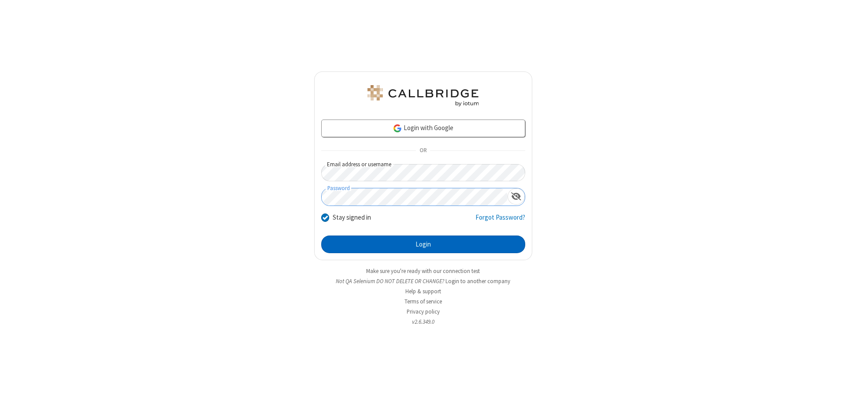
click at [423, 244] on button "Login" at bounding box center [423, 244] width 204 height 18
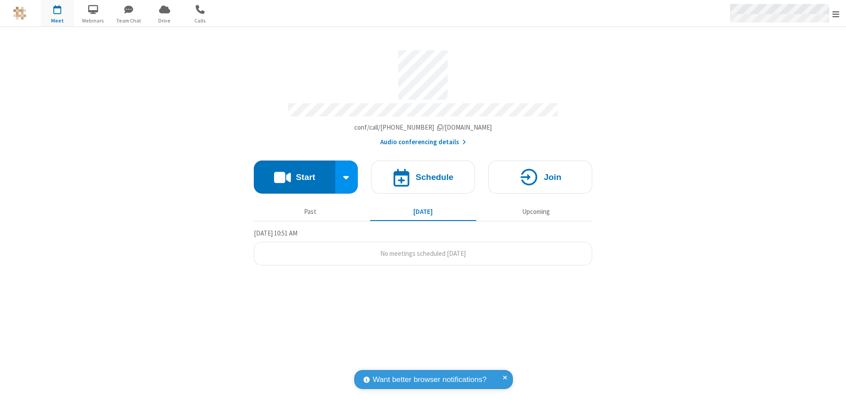
click at [836, 14] on span "Open menu" at bounding box center [835, 14] width 7 height 9
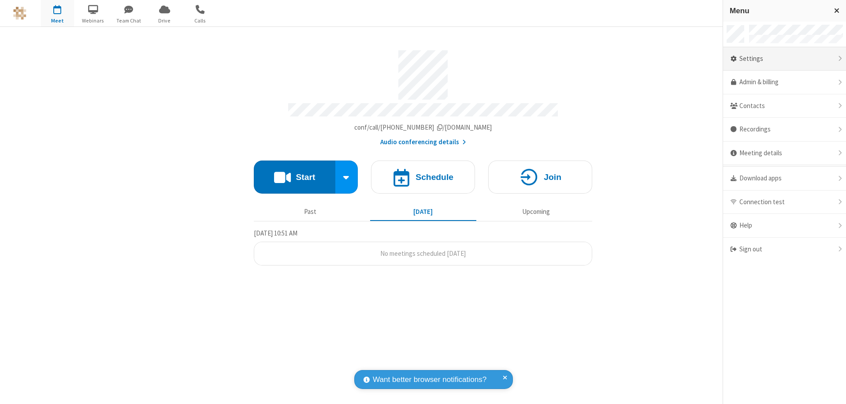
click at [784, 59] on div "Settings" at bounding box center [784, 59] width 123 height 24
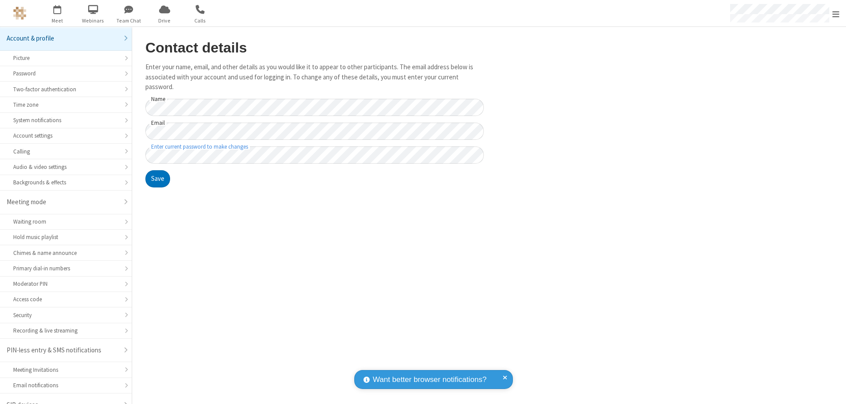
scroll to position [12, 0]
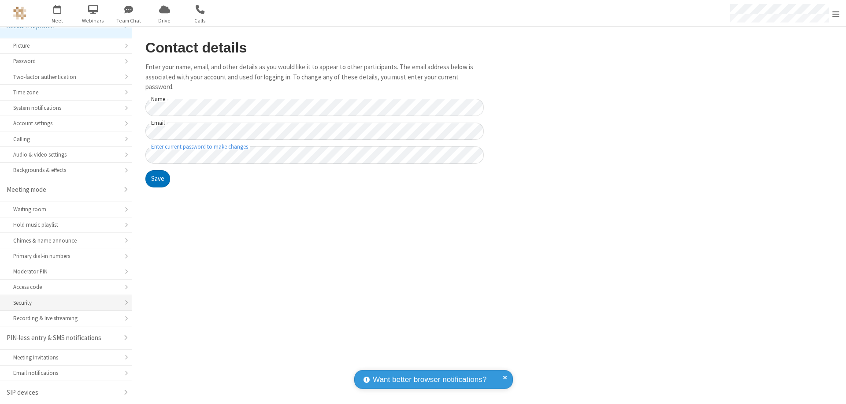
click at [63, 302] on div "Security" at bounding box center [65, 302] width 105 height 8
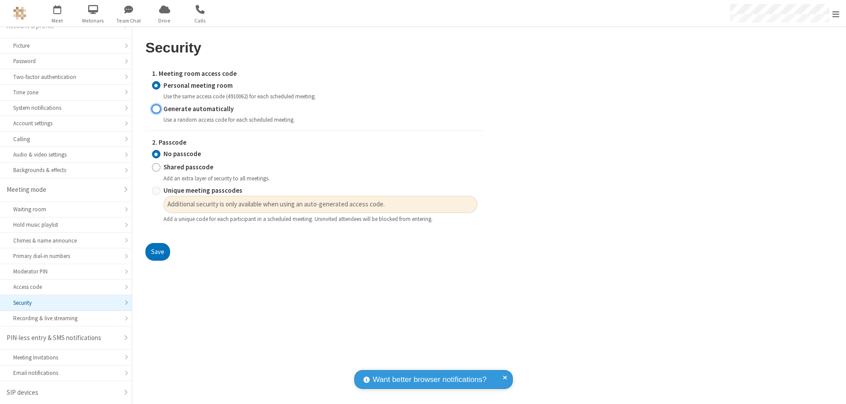
click at [156, 108] on input "Generate automatically" at bounding box center [156, 108] width 8 height 9
radio input "true"
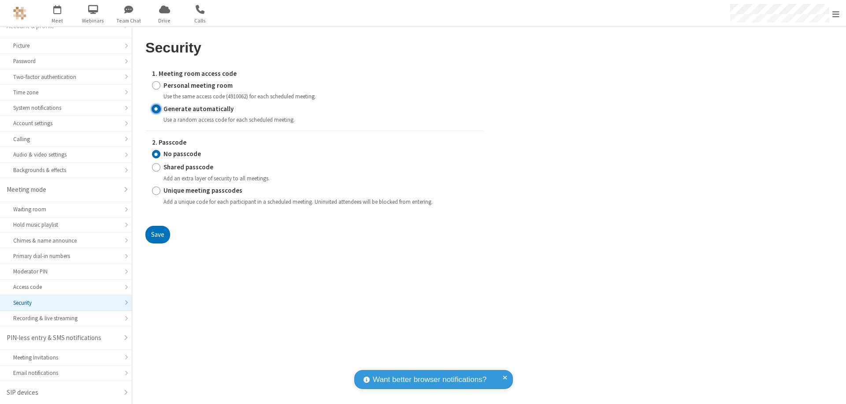
click at [156, 154] on input "No passcode" at bounding box center [156, 153] width 8 height 9
click at [157, 234] on button "Save" at bounding box center [157, 235] width 25 height 18
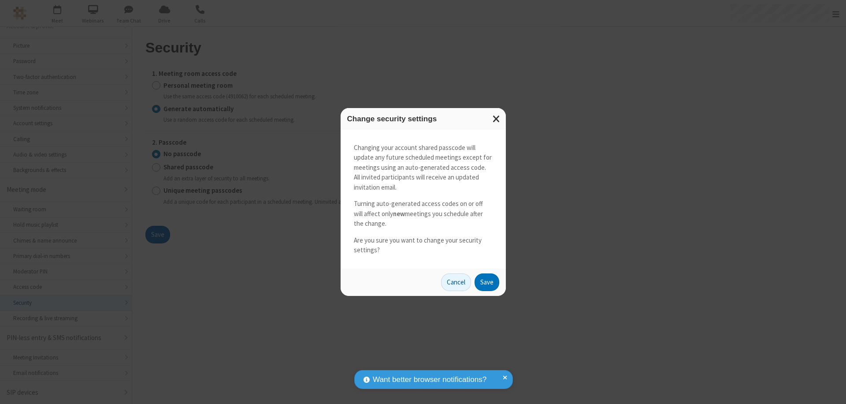
click at [486, 282] on button "Save" at bounding box center [486, 282] width 25 height 18
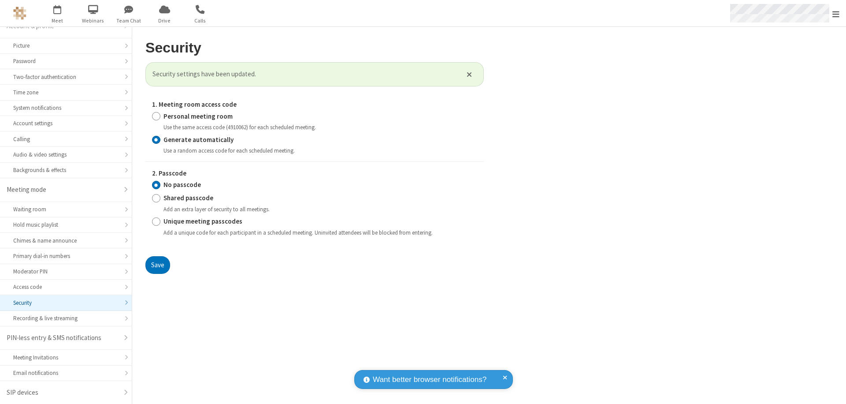
click at [836, 14] on span "Open menu" at bounding box center [835, 14] width 7 height 9
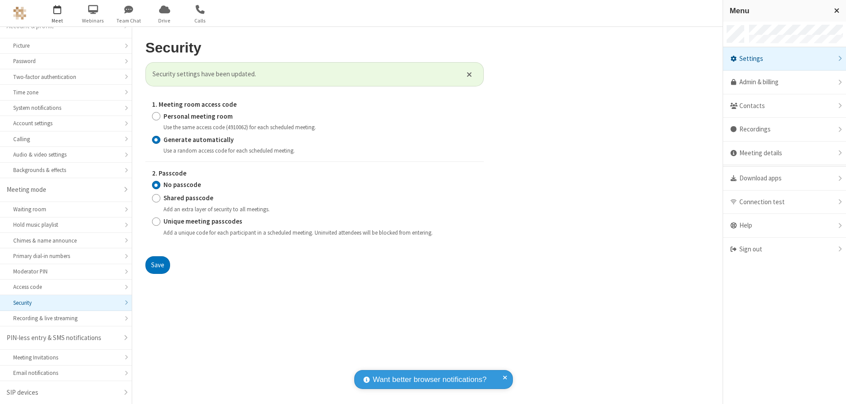
click at [57, 13] on span "button" at bounding box center [57, 9] width 33 height 15
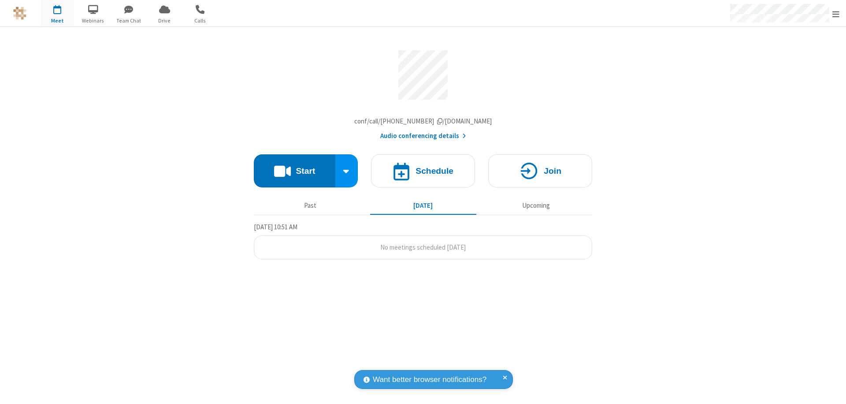
click at [423, 173] on h4 "Schedule" at bounding box center [434, 171] width 38 height 8
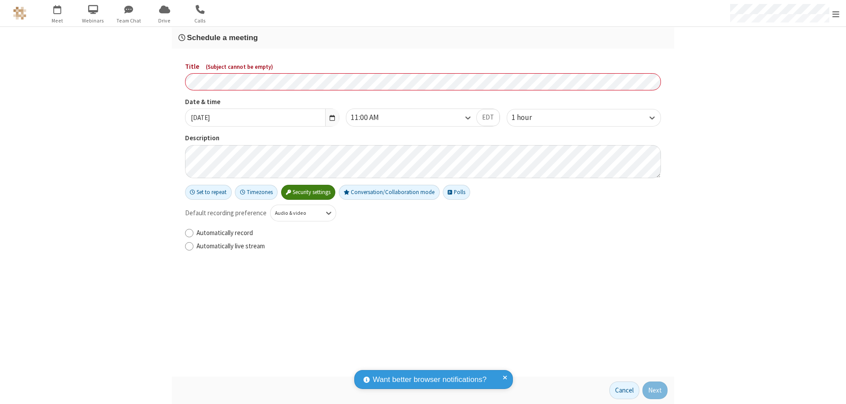
click at [423, 37] on h3 "Schedule a meeting" at bounding box center [422, 37] width 489 height 8
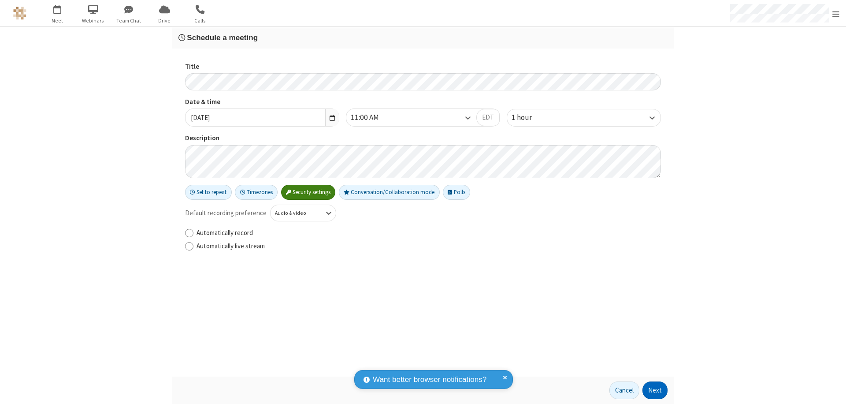
click at [655, 390] on button "Next" at bounding box center [654, 390] width 25 height 18
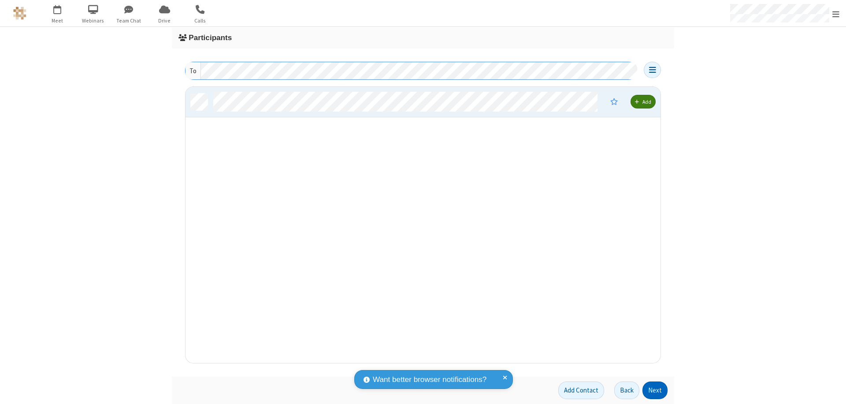
click at [655, 390] on button "Next" at bounding box center [654, 390] width 25 height 18
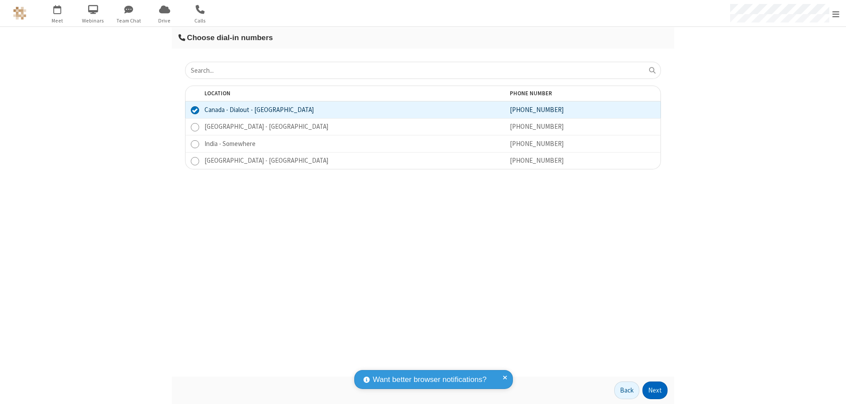
click at [655, 390] on button "Next" at bounding box center [654, 390] width 25 height 18
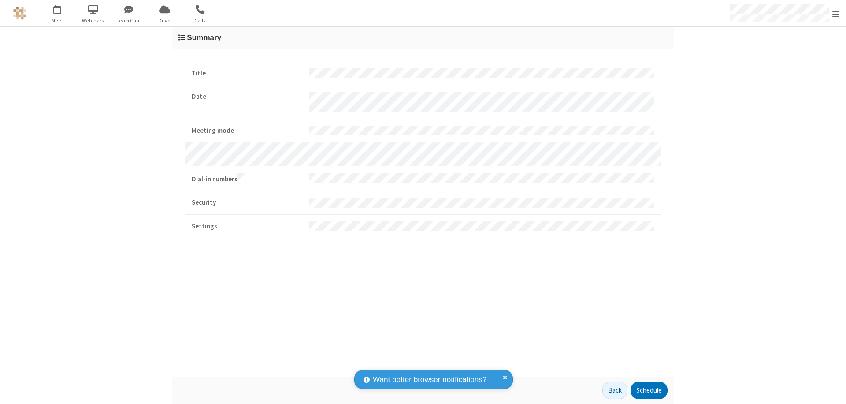
click at [648, 390] on button "Schedule" at bounding box center [648, 390] width 37 height 18
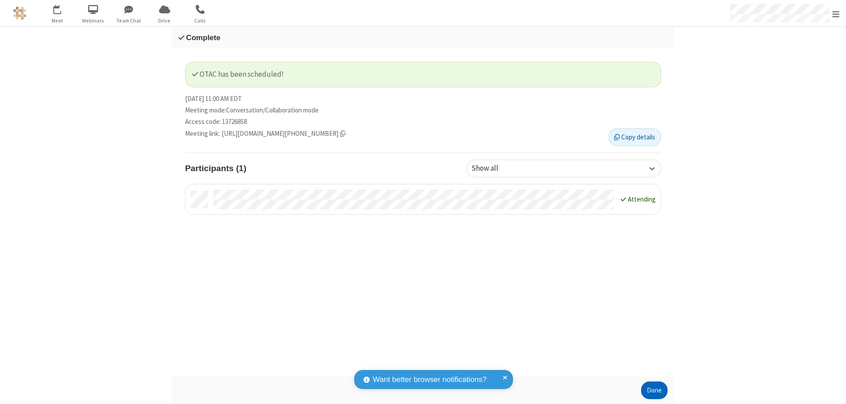
click at [654, 390] on button "Done" at bounding box center [654, 390] width 26 height 18
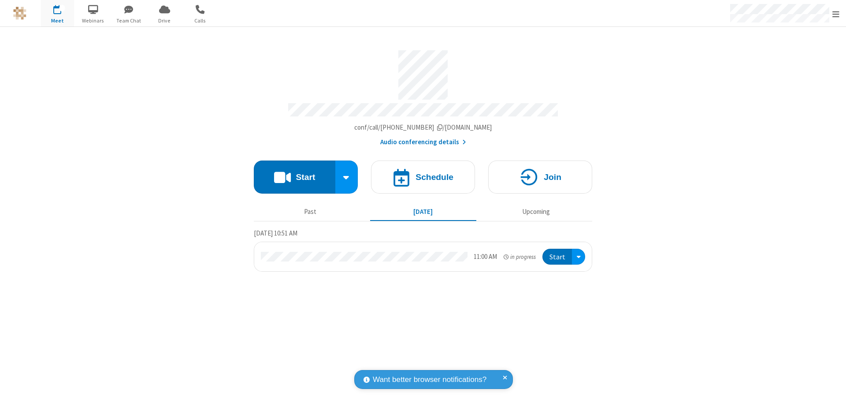
click at [558, 252] on button "Start" at bounding box center [557, 256] width 30 height 16
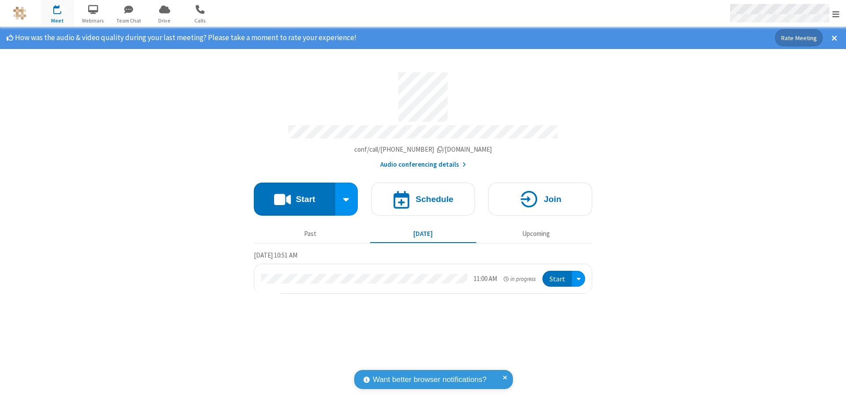
click at [836, 14] on span "Open menu" at bounding box center [835, 14] width 7 height 9
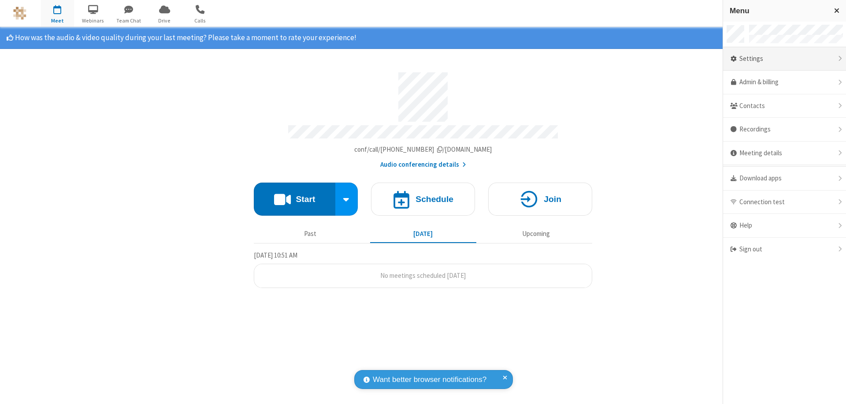
click at [784, 59] on div "Settings" at bounding box center [784, 59] width 123 height 24
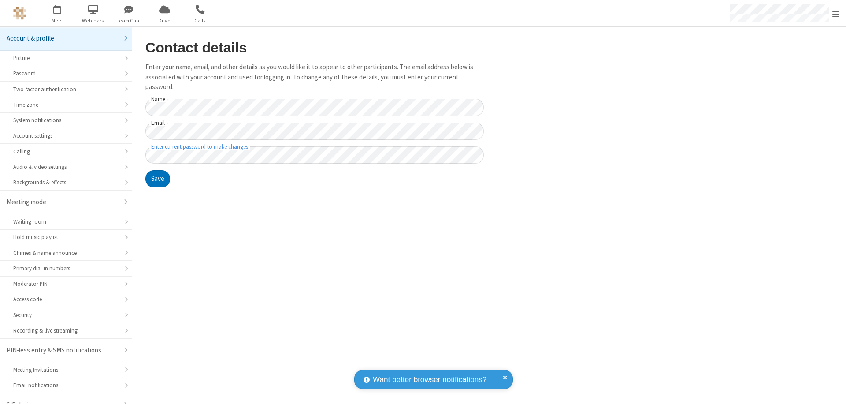
scroll to position [12, 0]
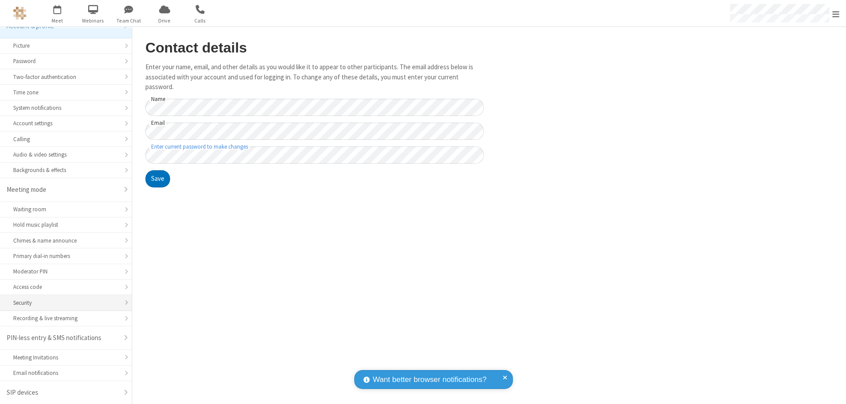
click at [63, 302] on div "Security" at bounding box center [65, 302] width 105 height 8
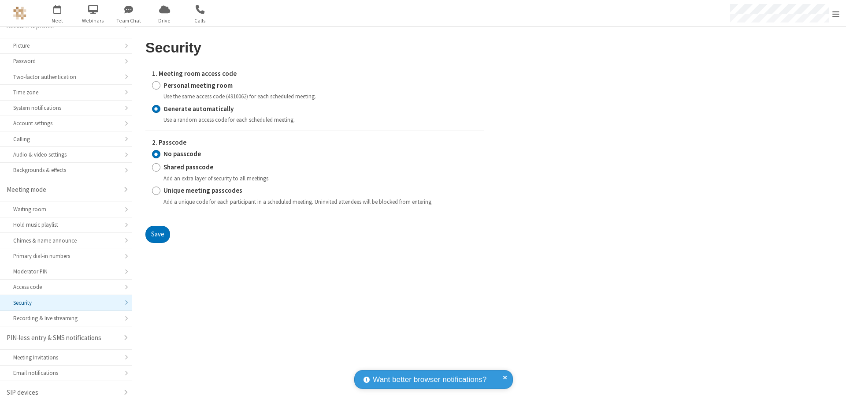
click at [156, 85] on input "Personal meeting room" at bounding box center [156, 85] width 8 height 9
radio input "true"
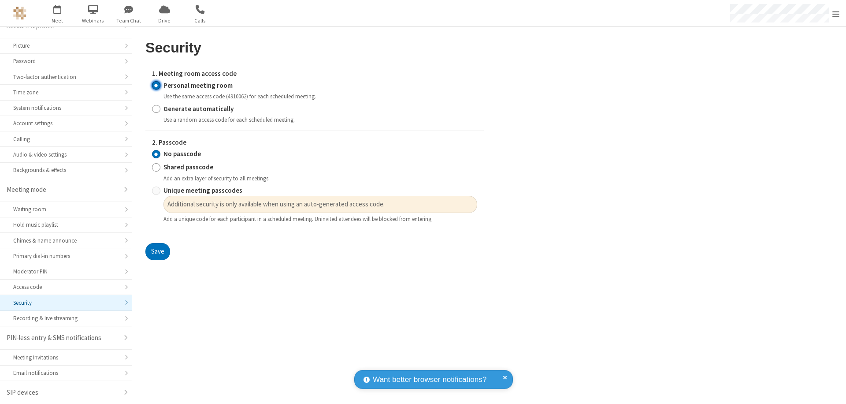
click at [156, 154] on input "No passcode" at bounding box center [156, 153] width 8 height 9
click at [157, 252] on button "Save" at bounding box center [157, 252] width 25 height 18
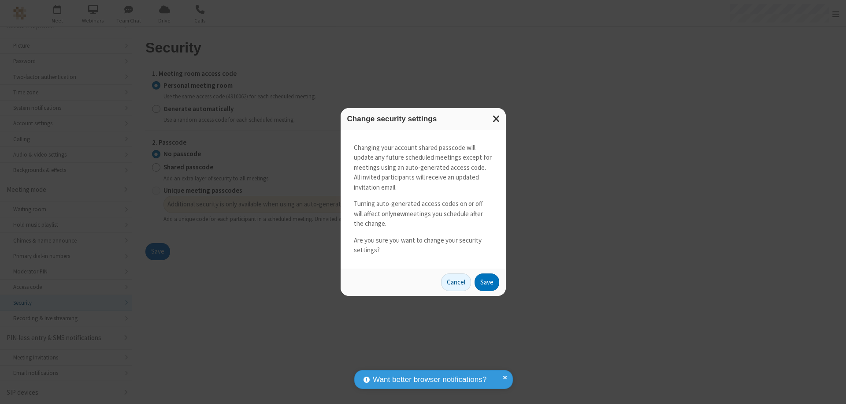
click at [486, 282] on button "Save" at bounding box center [486, 282] width 25 height 18
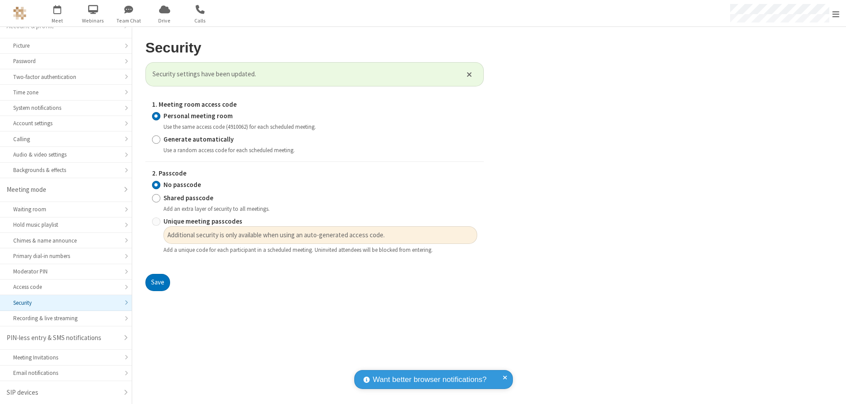
click at [836, 13] on span "Open menu" at bounding box center [835, 14] width 7 height 9
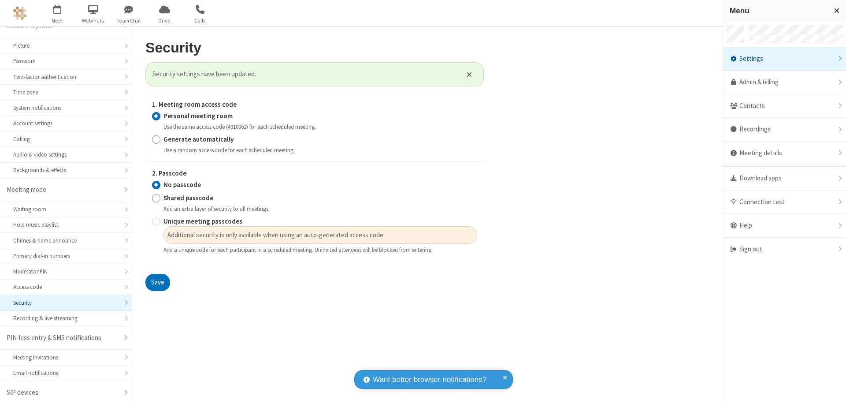
click at [784, 249] on div "Sign out" at bounding box center [784, 248] width 123 height 23
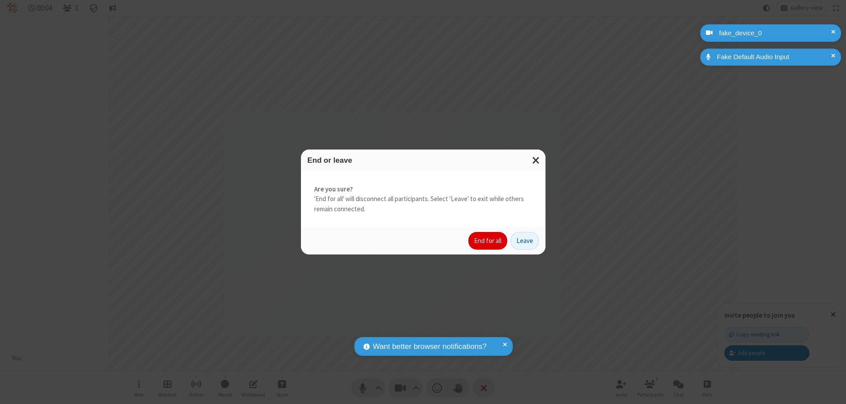
click at [488, 241] on button "End for all" at bounding box center [487, 241] width 39 height 18
